Goal: Information Seeking & Learning: Learn about a topic

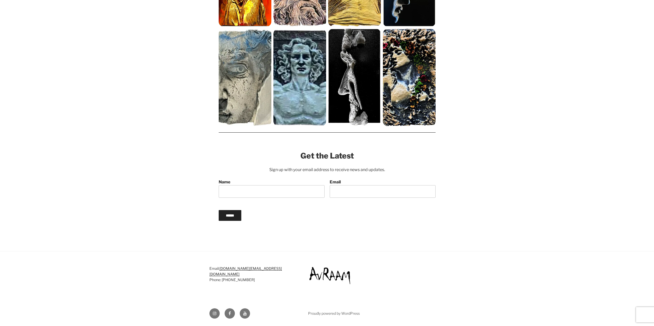
scroll to position [37, 0]
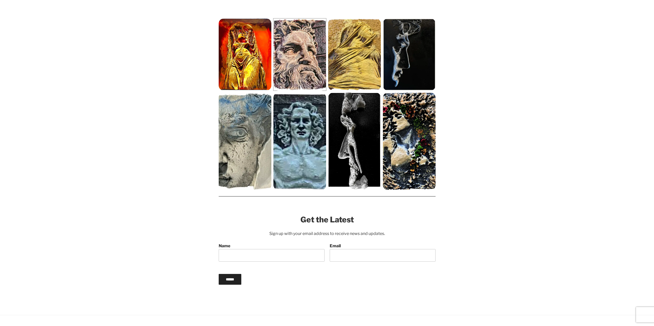
click at [298, 57] on img at bounding box center [299, 54] width 53 height 72
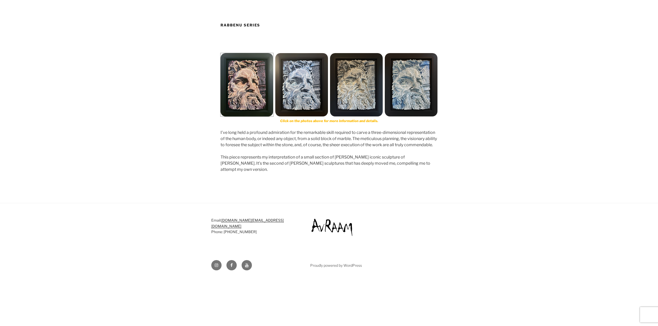
click at [268, 55] on img at bounding box center [246, 84] width 53 height 63
